Goal: Information Seeking & Learning: Learn about a topic

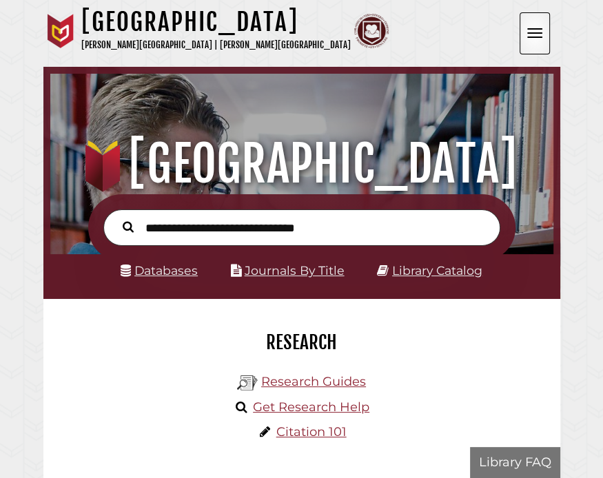
scroll to position [165, 496]
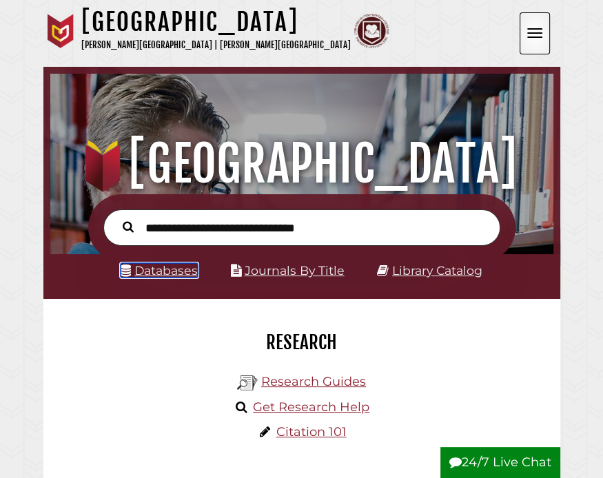
click at [174, 267] on link "Databases" at bounding box center [159, 270] width 77 height 14
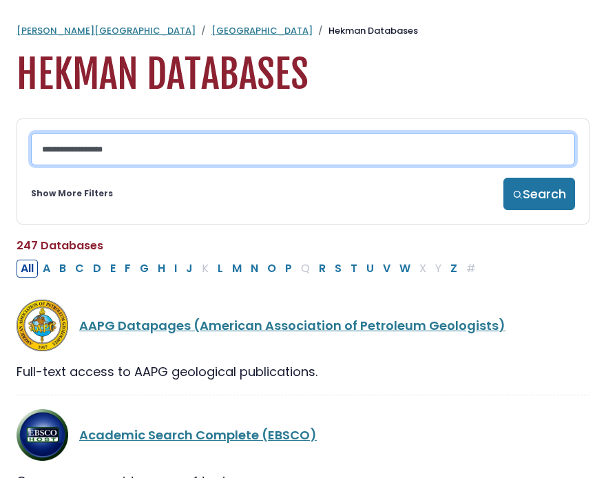
click at [138, 157] on input "Search database by title or keyword" at bounding box center [303, 149] width 544 height 32
type input "****"
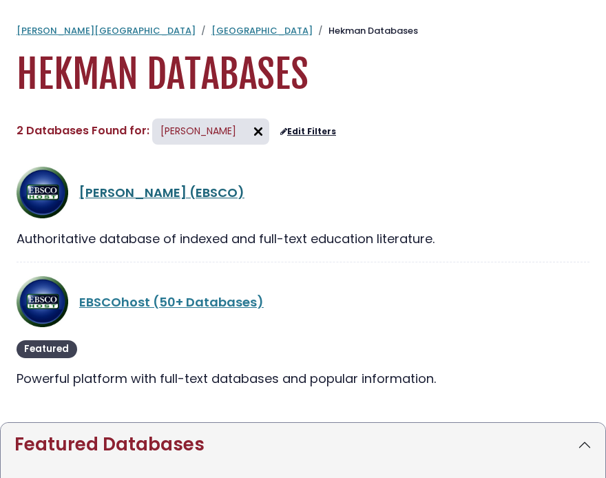
click at [127, 189] on link "ERIC (EBSCO)" at bounding box center [161, 192] width 165 height 17
click at [147, 297] on link "EBSCOhost (50+ Databases)" at bounding box center [171, 301] width 185 height 17
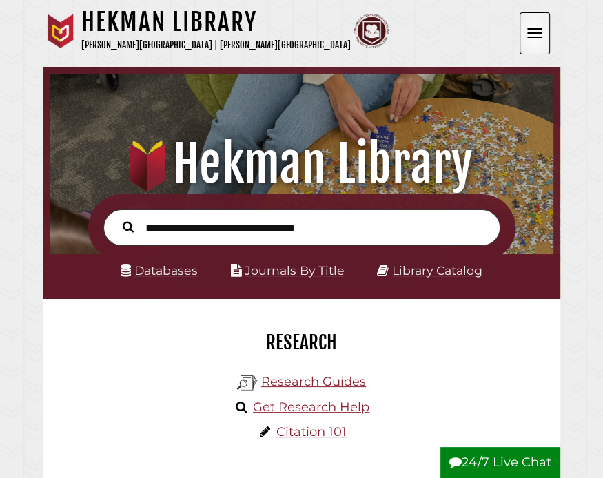
scroll to position [165, 496]
click at [211, 228] on input "text" at bounding box center [301, 227] width 397 height 37
type input "*"
type input "**********"
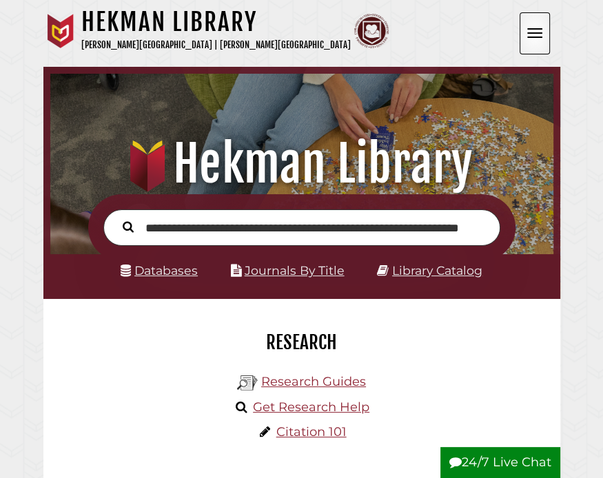
click at [116, 218] on button "Search" at bounding box center [128, 226] width 25 height 17
